Goal: Communication & Community: Ask a question

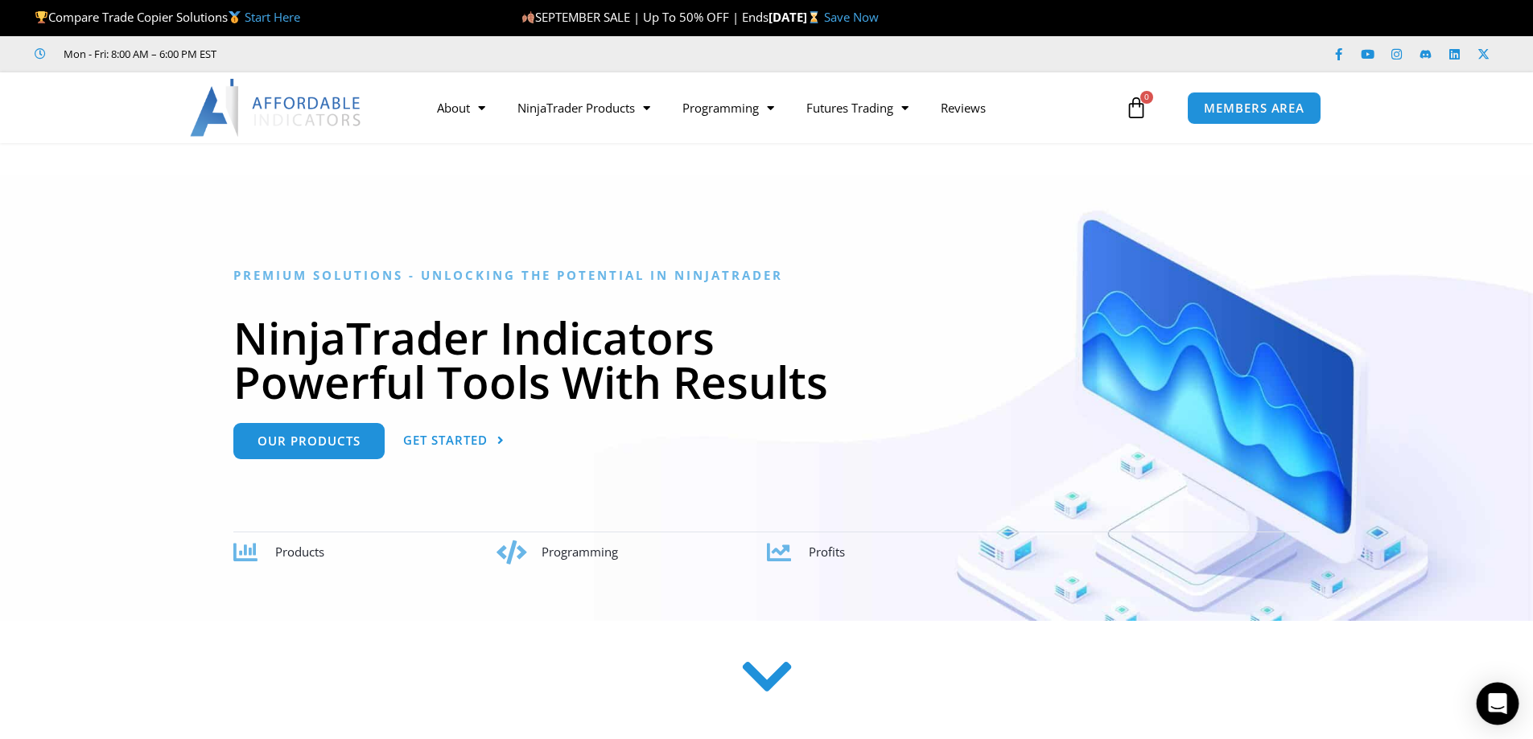
click at [1499, 700] on icon "Open Intercom Messenger" at bounding box center [1497, 704] width 19 height 21
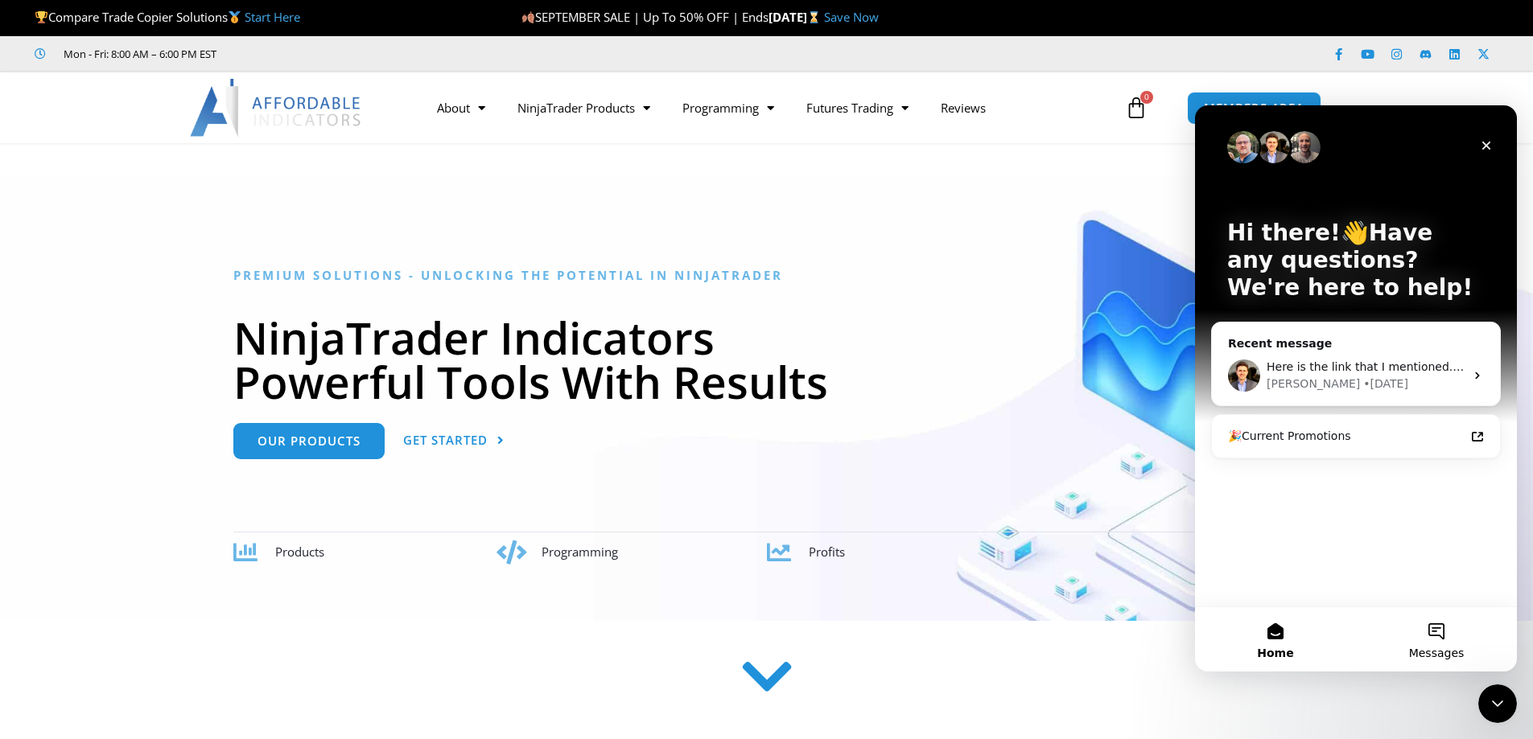
click at [1448, 620] on button "Messages" at bounding box center [1436, 640] width 161 height 64
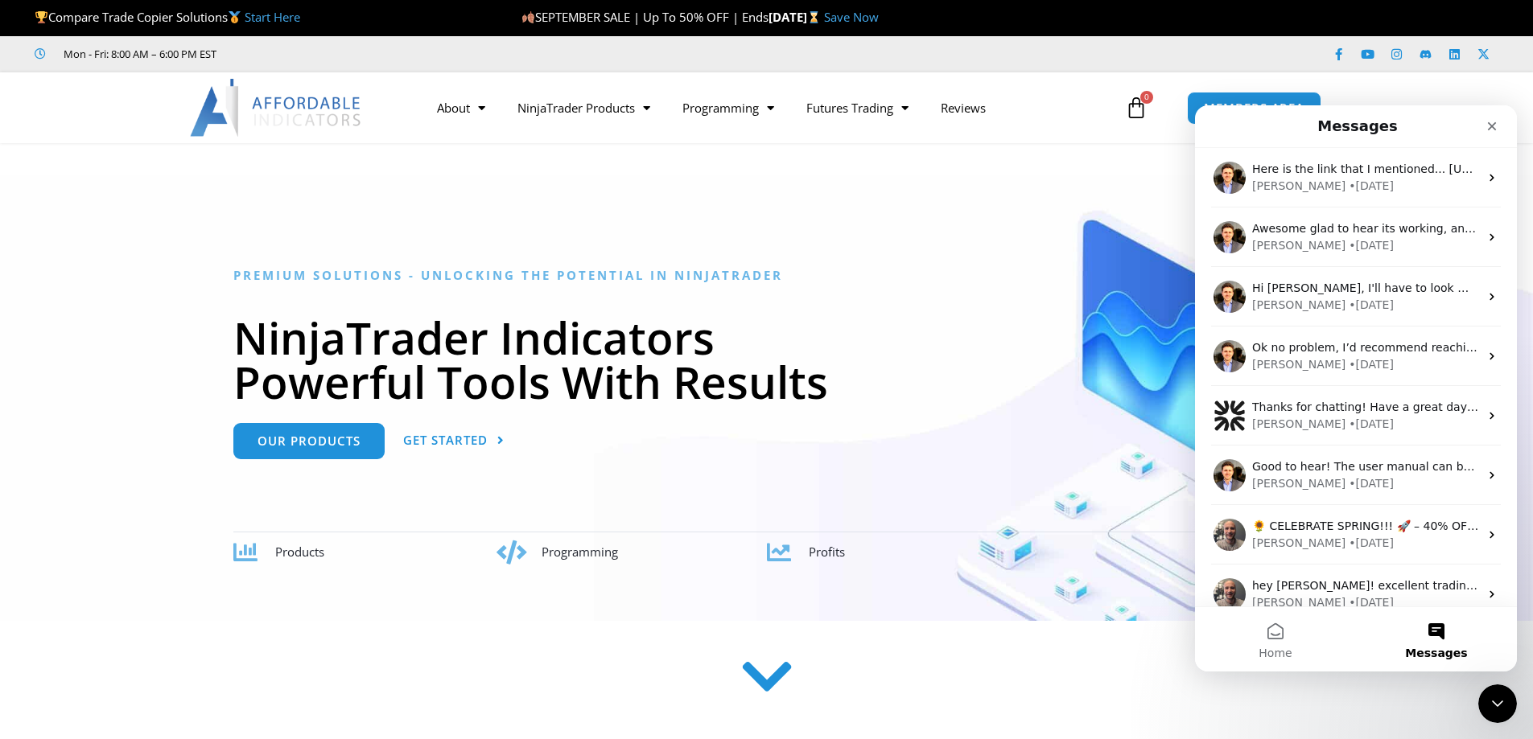
click at [1364, 623] on button "Messages" at bounding box center [1436, 640] width 161 height 64
click at [1487, 127] on icon "Close" at bounding box center [1491, 126] width 13 height 13
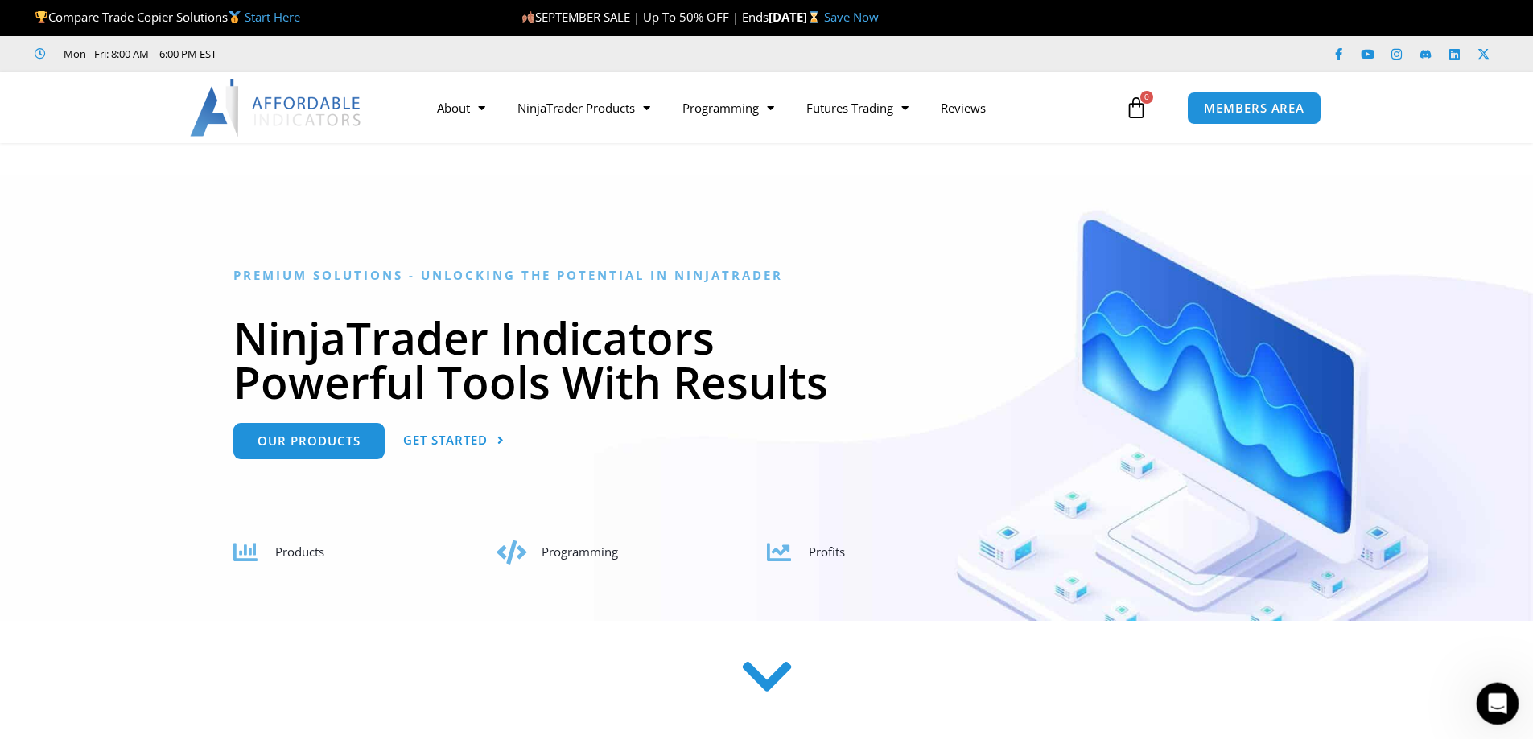
click at [1498, 689] on div "Open Intercom Messenger" at bounding box center [1495, 701] width 53 height 53
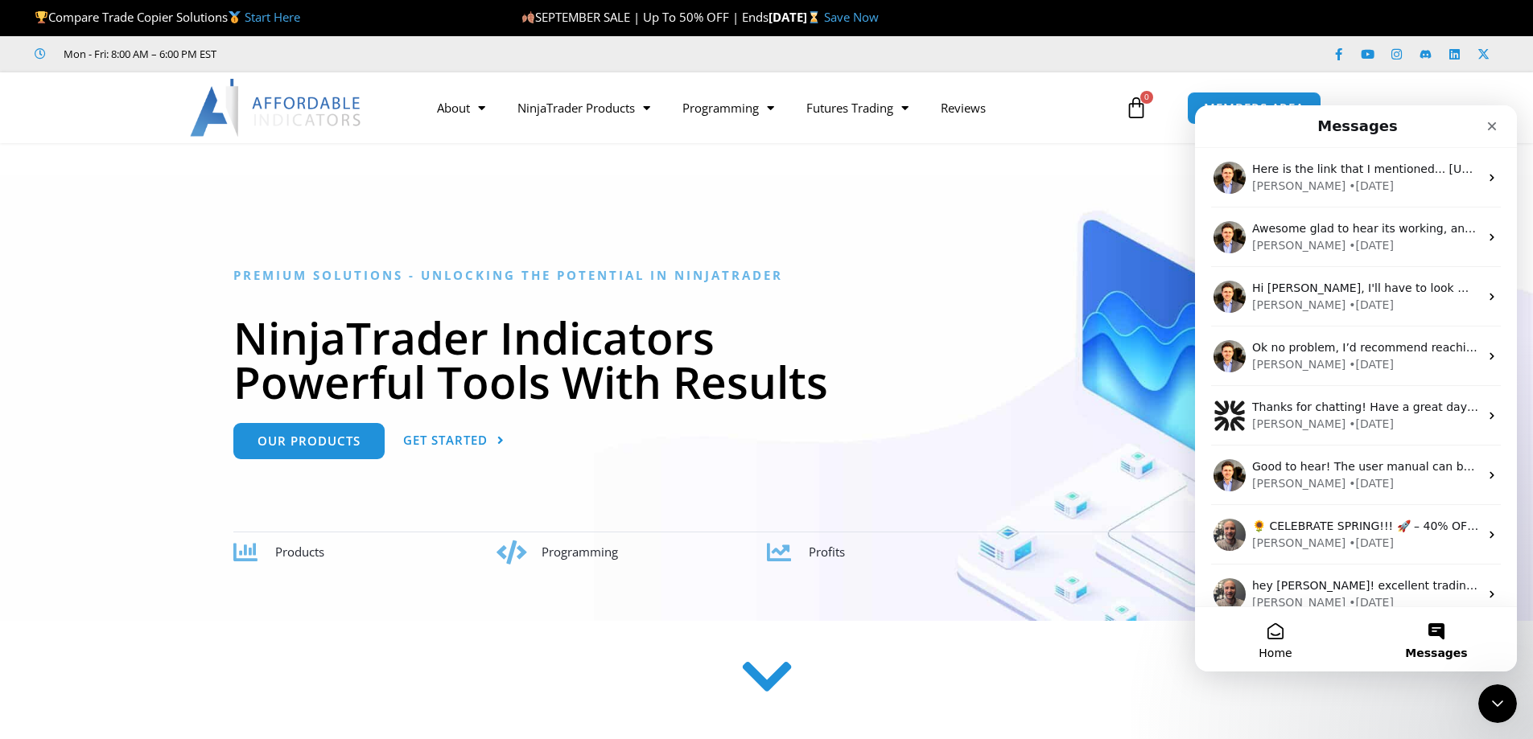
click at [1275, 624] on button "Home" at bounding box center [1275, 640] width 161 height 64
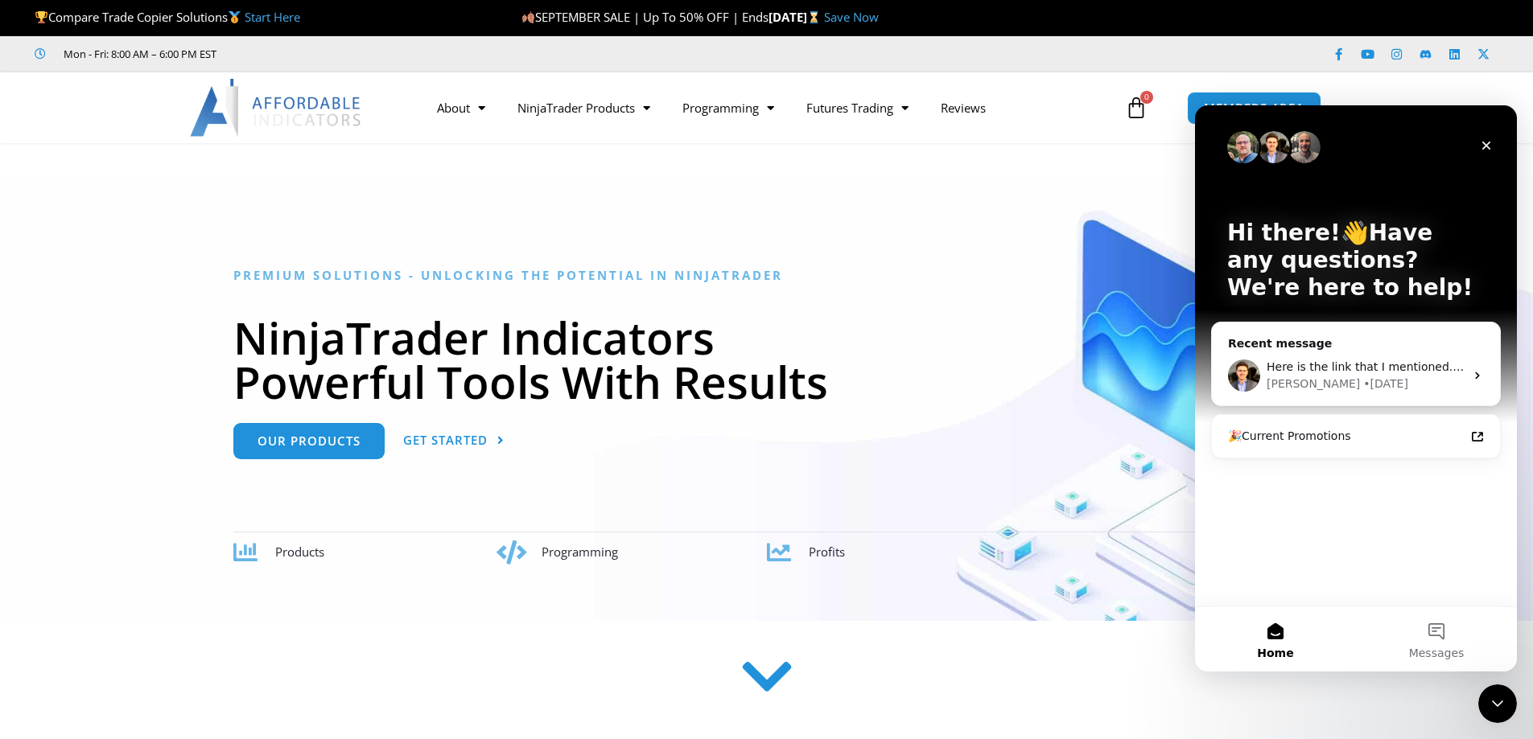
click at [1316, 529] on div "Hi there!👋Have any questions? We're here to help! Recent message Here is the li…" at bounding box center [1356, 355] width 322 height 501
drag, startPoint x: 1498, startPoint y: 501, endPoint x: 1493, endPoint y: 426, distance: 74.2
click at [1497, 479] on div "Hi there!👋Have any questions? We're here to help! Recent message Here is the li…" at bounding box center [1356, 355] width 322 height 501
drag, startPoint x: 1430, startPoint y: 620, endPoint x: 1429, endPoint y: 612, distance: 8.1
click at [1430, 616] on button "Messages" at bounding box center [1436, 640] width 161 height 64
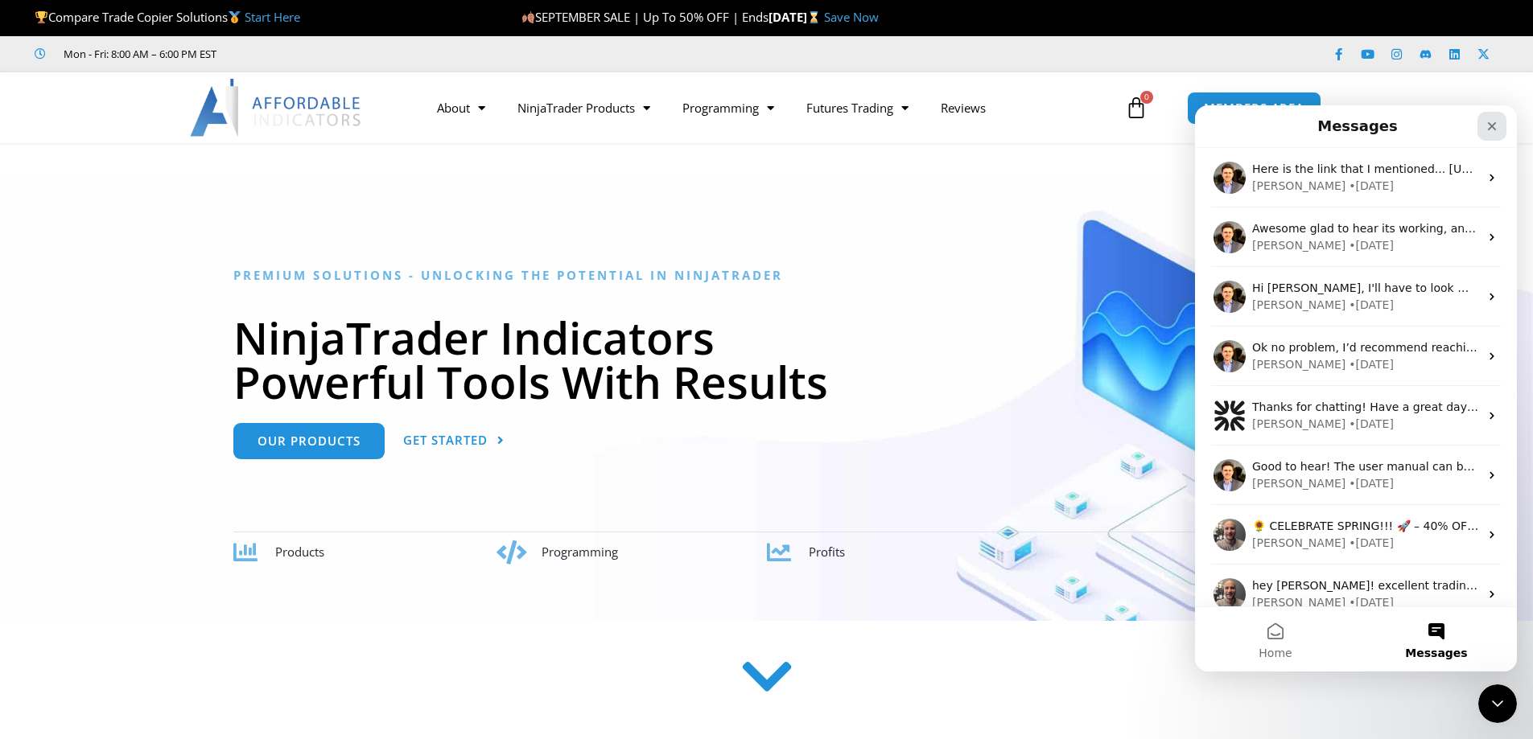
drag, startPoint x: 1505, startPoint y: 126, endPoint x: 2696, endPoint y: 235, distance: 1196.7
click at [1505, 126] on div "Close" at bounding box center [1491, 126] width 29 height 29
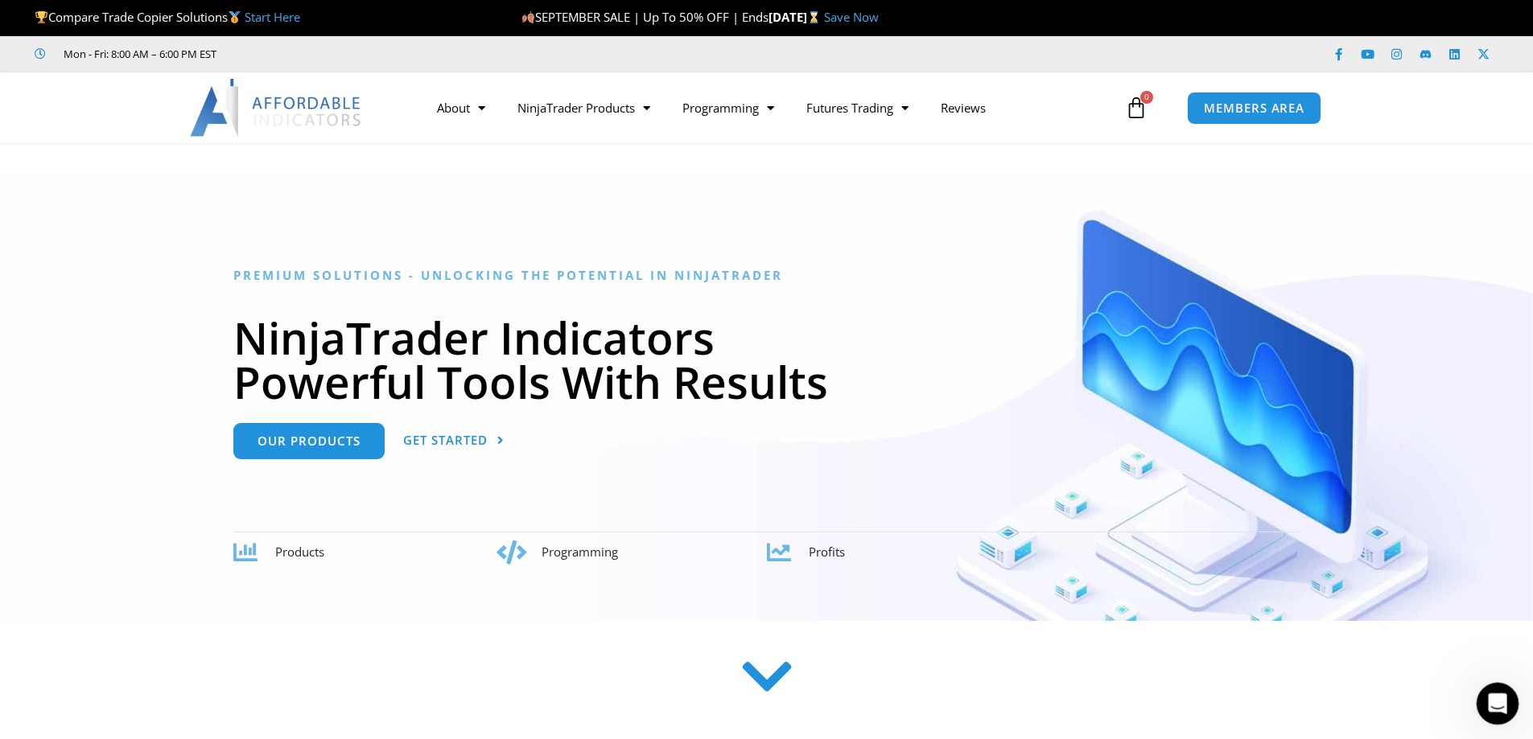
click at [1481, 690] on div "Open Intercom Messenger" at bounding box center [1495, 701] width 53 height 53
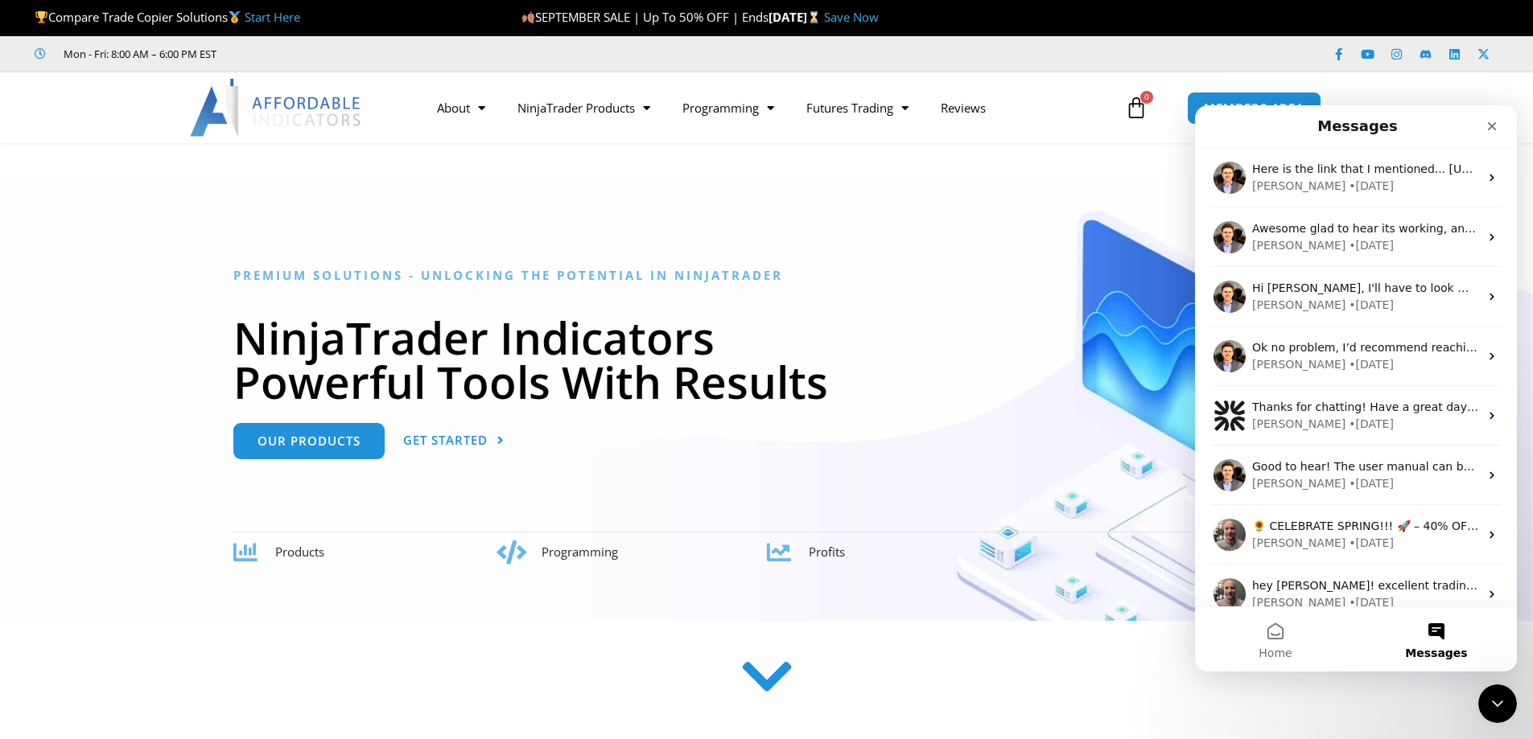
click at [1431, 623] on button "Messages" at bounding box center [1436, 640] width 161 height 64
click at [1276, 630] on button "Home" at bounding box center [1275, 640] width 161 height 64
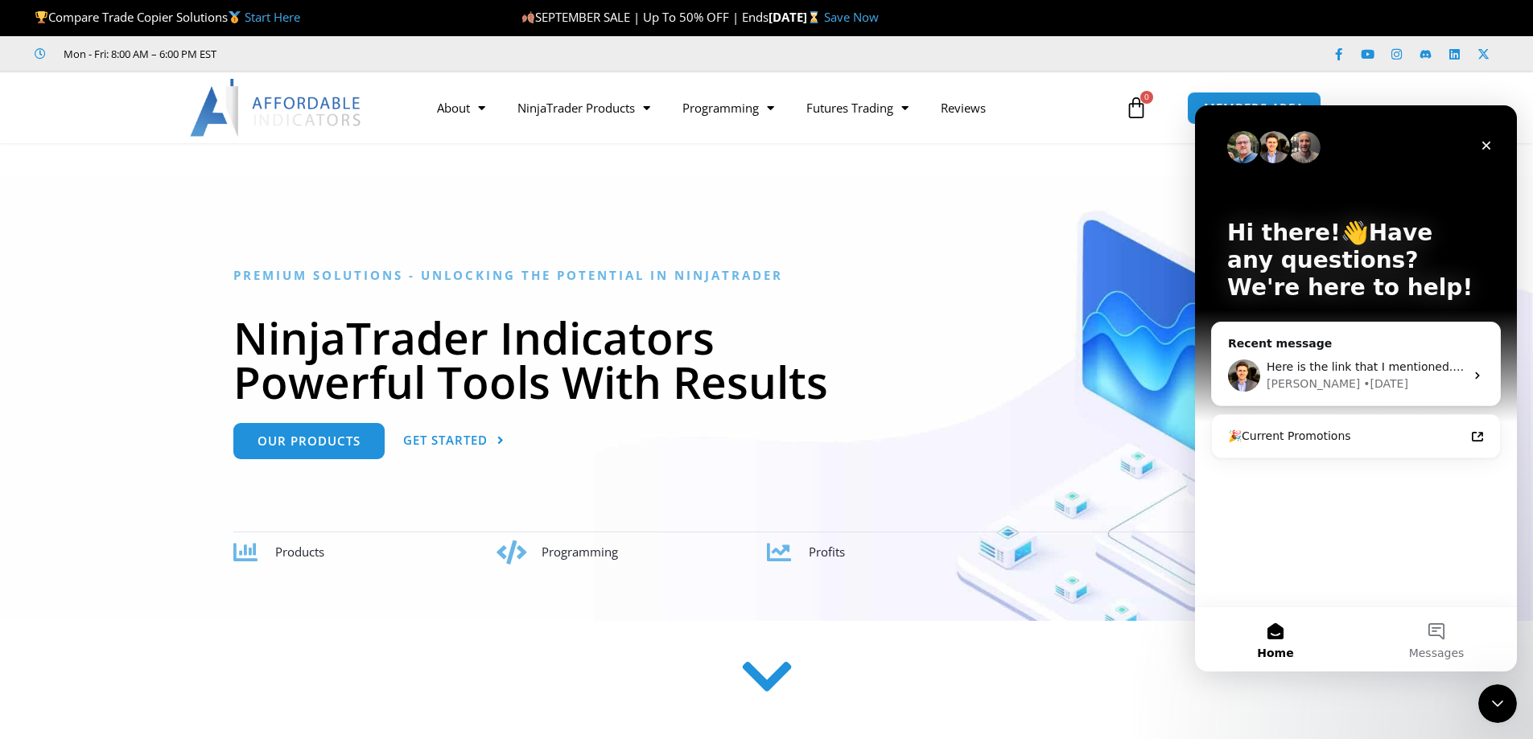
click at [1309, 526] on div "Hi there!👋Have any questions? We're here to help! Recent message Here is the li…" at bounding box center [1356, 355] width 322 height 501
drag, startPoint x: 1389, startPoint y: 633, endPoint x: 1386, endPoint y: 620, distance: 13.1
click at [1386, 622] on button "Messages" at bounding box center [1436, 640] width 161 height 64
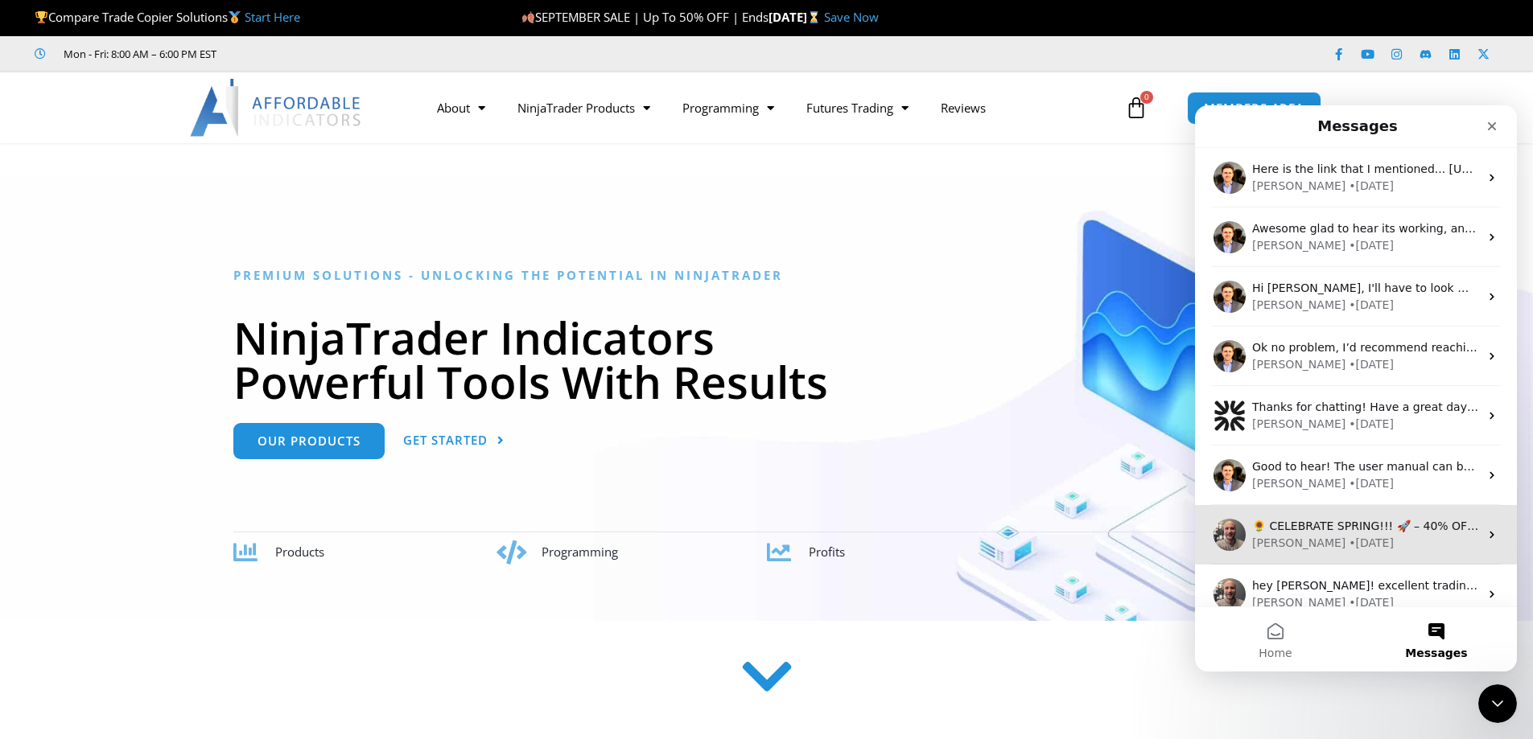
click at [1289, 512] on div "🌻 CELEBRATE SPRING!!! 🚀 – 40% OFF Trade Copier & Other Deals This offer expires…" at bounding box center [1356, 535] width 322 height 60
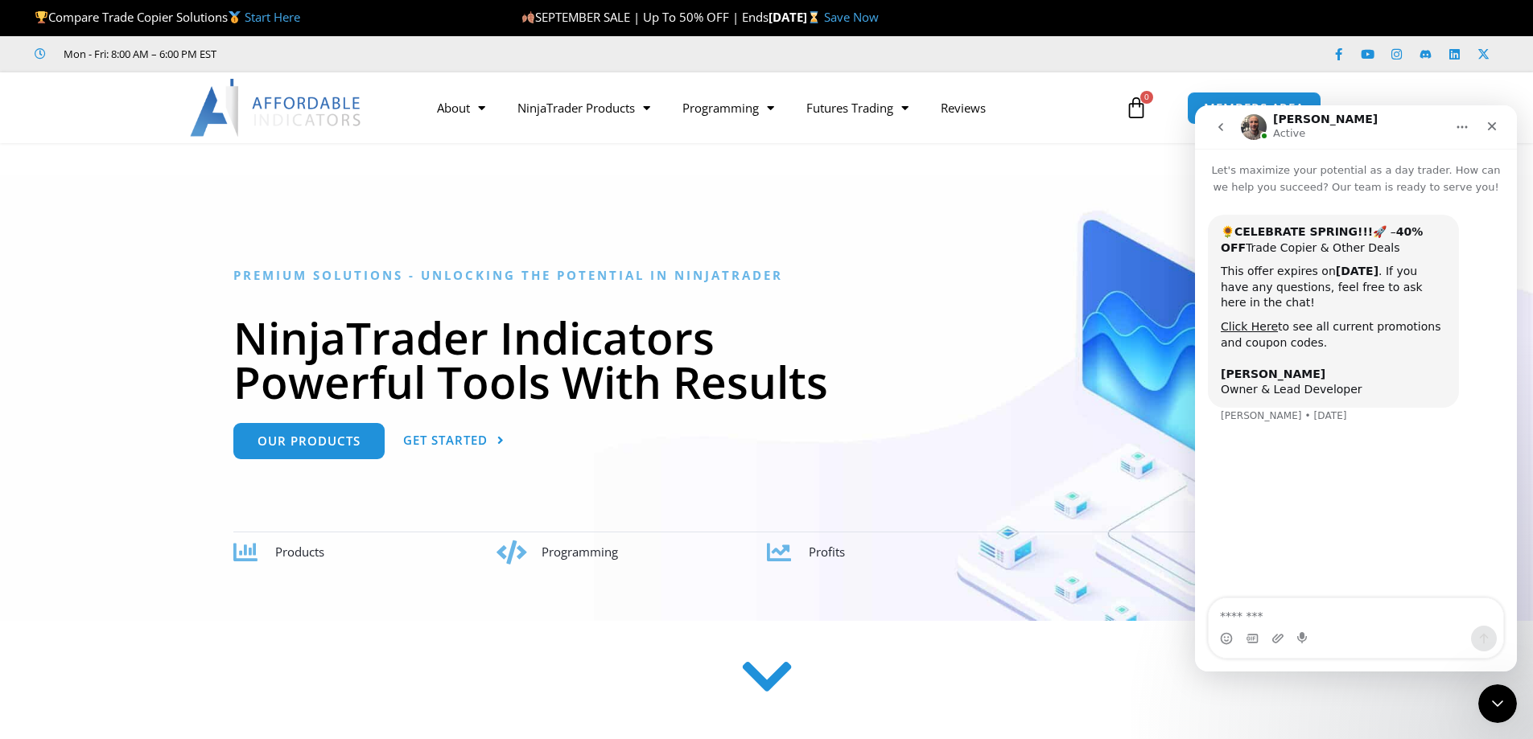
click at [1238, 611] on textarea "Message…" at bounding box center [1356, 612] width 295 height 27
click at [1411, 610] on textarea "**********" at bounding box center [1356, 596] width 295 height 27
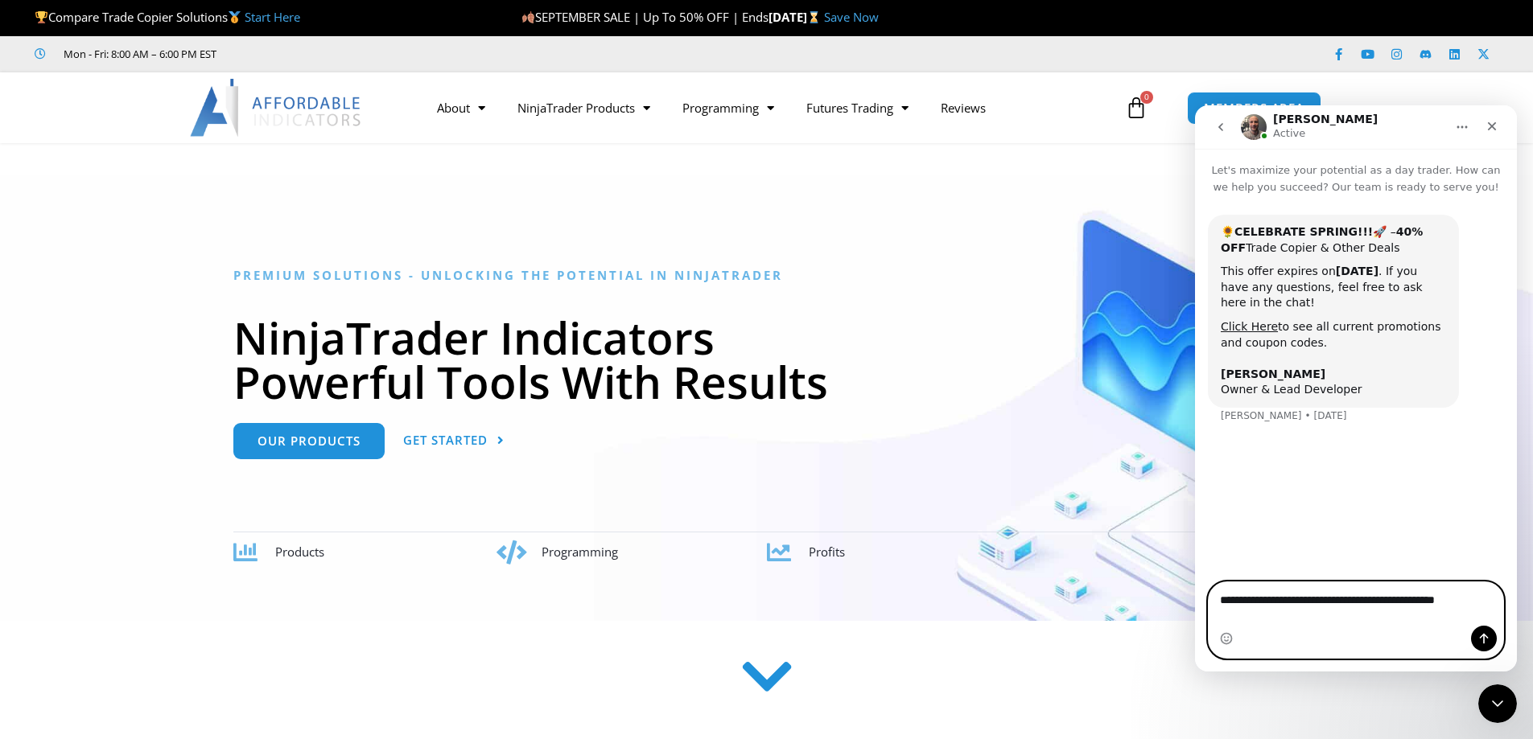
click at [1403, 610] on textarea "**********" at bounding box center [1356, 596] width 295 height 27
type textarea "**********"
click at [1485, 635] on icon "Send a message…" at bounding box center [1483, 638] width 13 height 13
